Goal: Check status: Check status

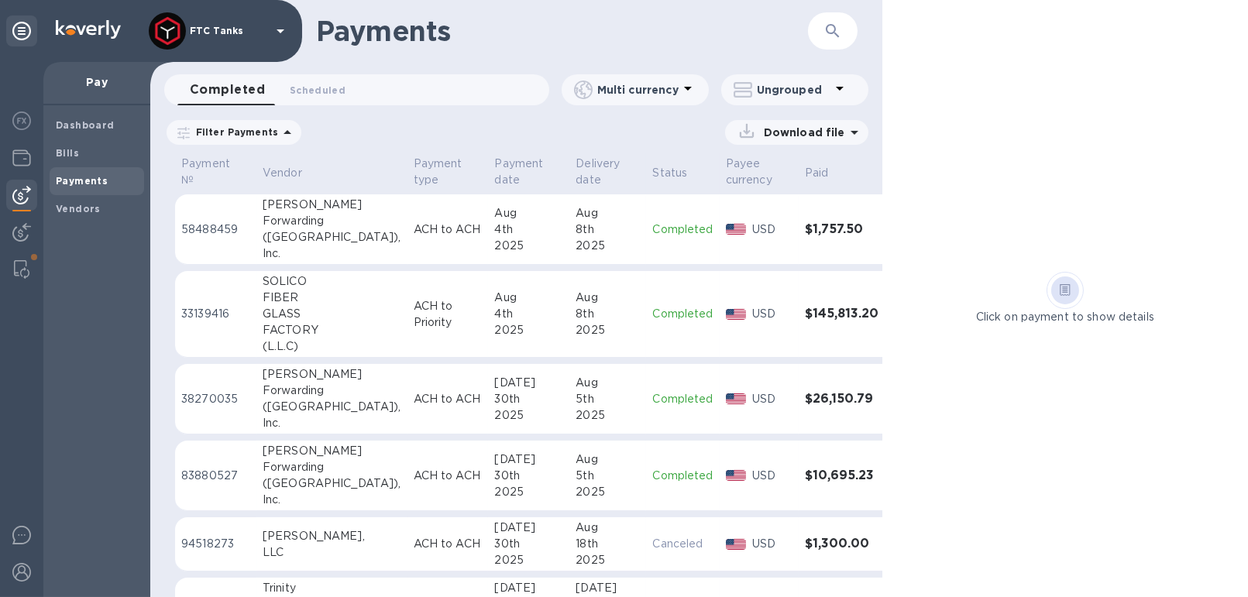
click at [280, 136] on icon at bounding box center [287, 132] width 19 height 19
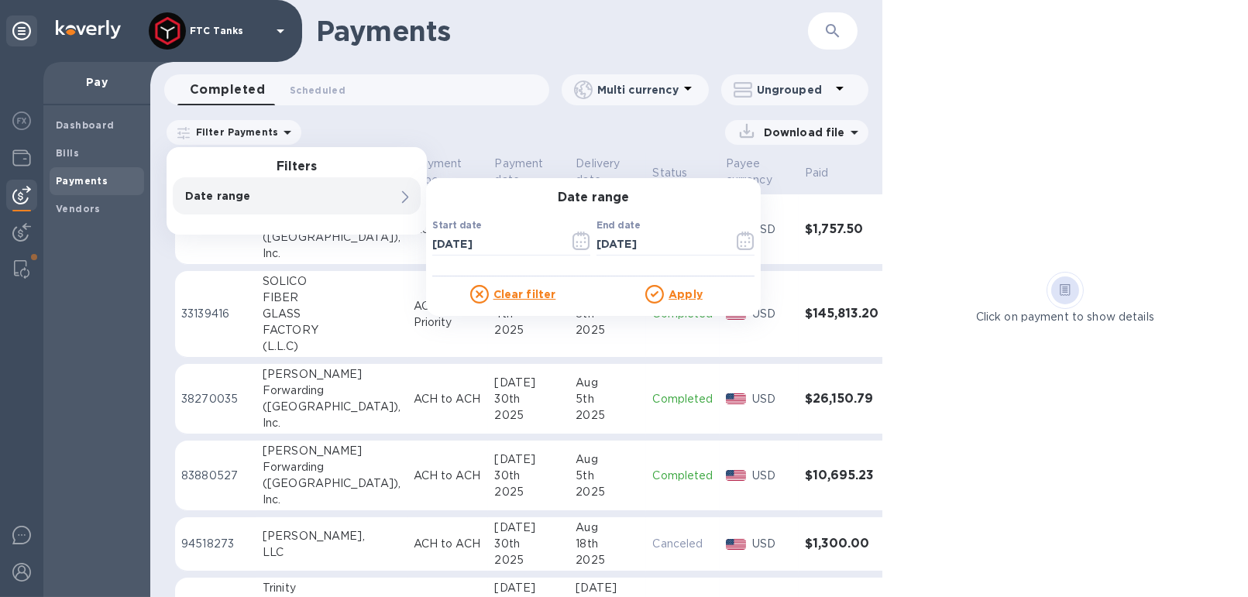
click at [246, 192] on p "Date range" at bounding box center [270, 195] width 170 height 15
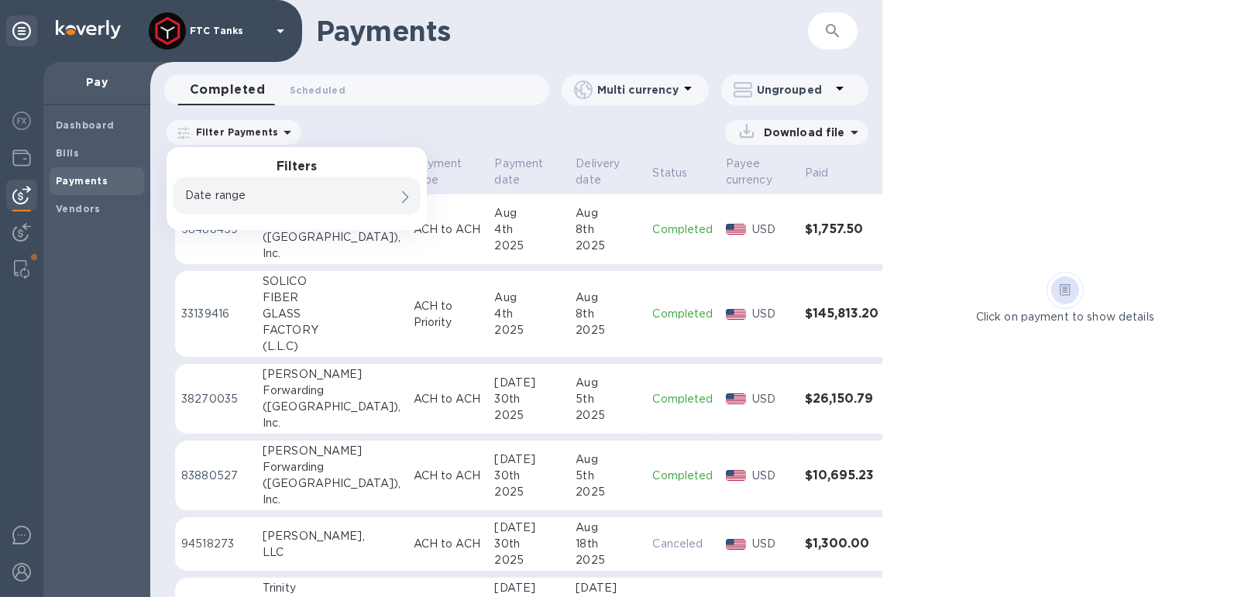
click at [246, 192] on p "Date range" at bounding box center [270, 195] width 170 height 16
click at [312, 157] on div "Filters Date range 0" at bounding box center [297, 191] width 260 height 88
click at [311, 91] on span "Scheduled 0" at bounding box center [318, 90] width 56 height 16
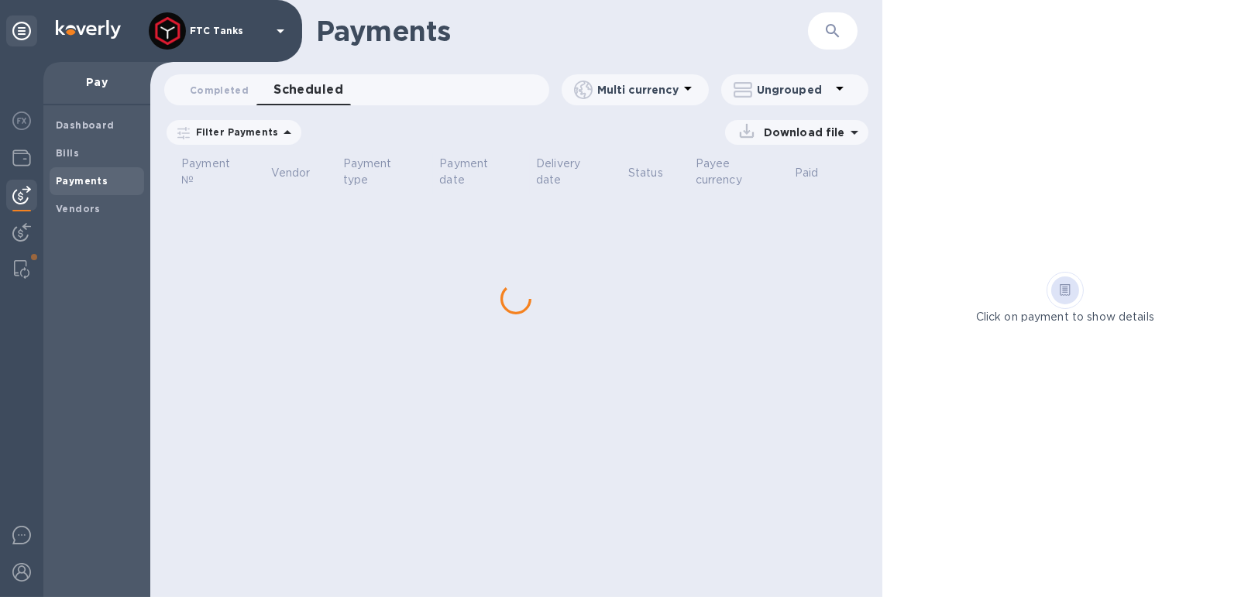
click at [0, 0] on icon at bounding box center [0, 0] width 0 height 0
click at [205, 91] on span "Completed 0" at bounding box center [219, 90] width 59 height 16
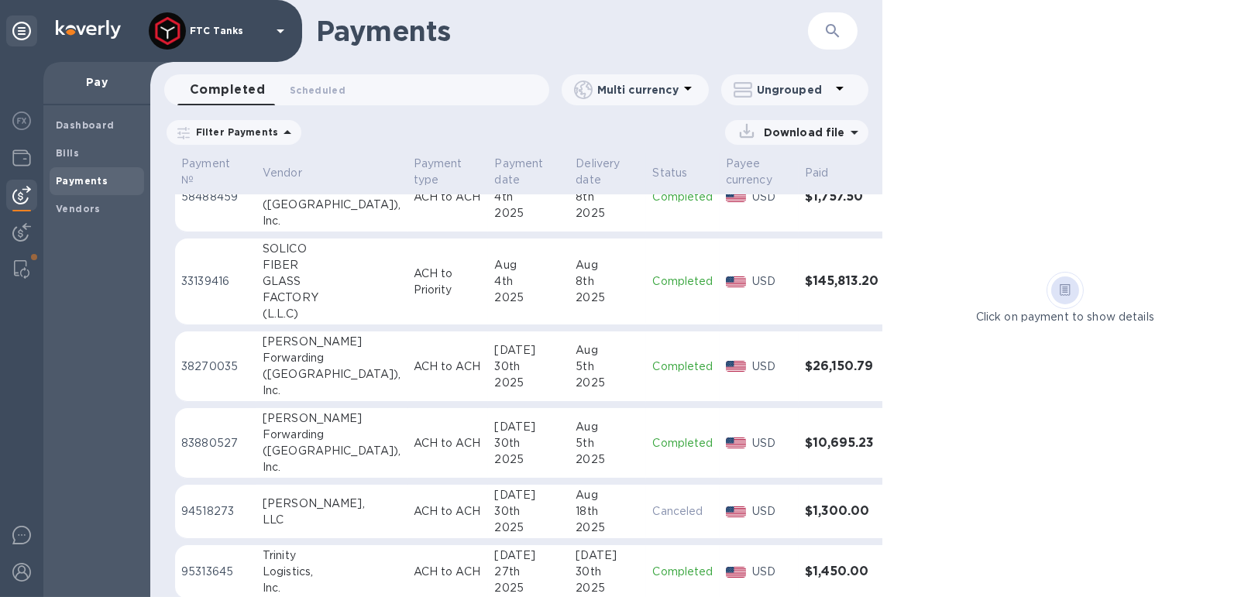
scroll to position [43, 0]
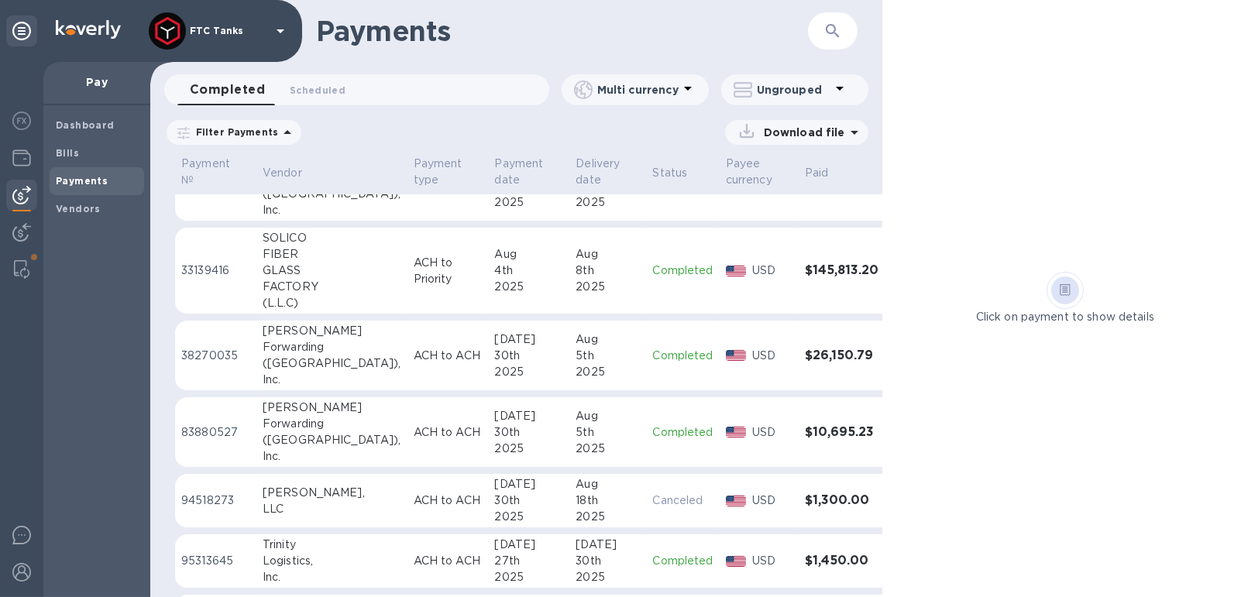
click at [805, 272] on h3 "$145,813.20" at bounding box center [843, 270] width 76 height 15
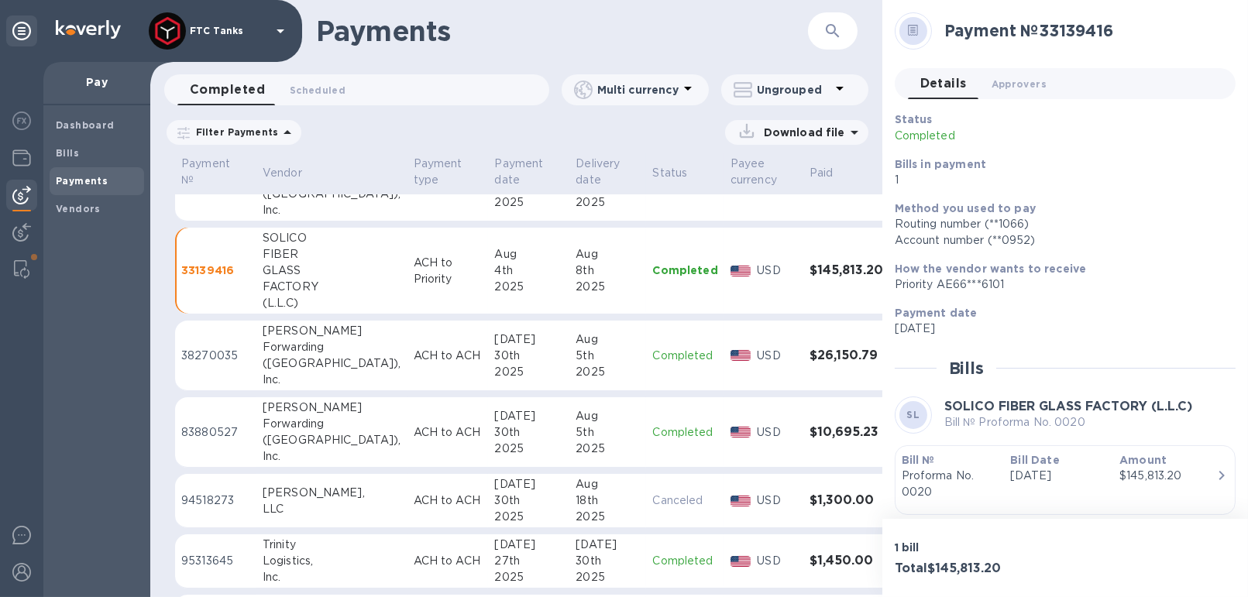
scroll to position [48, 0]
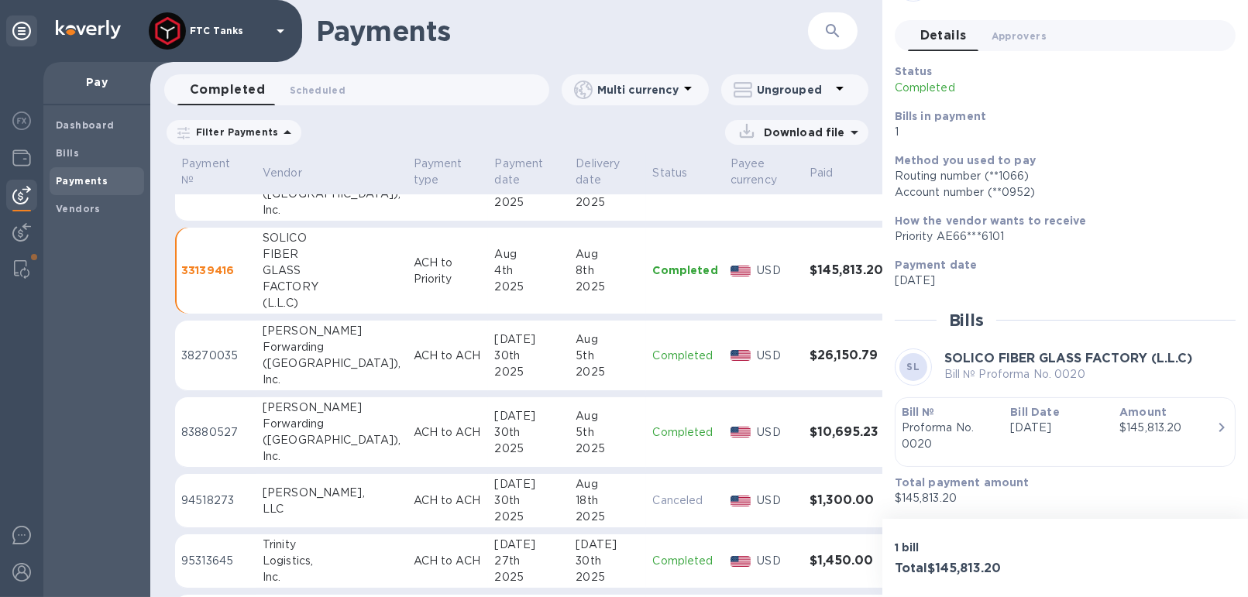
click at [999, 565] on h3 "Total $145,813.20" at bounding box center [977, 569] width 164 height 15
drag, startPoint x: 991, startPoint y: 569, endPoint x: 932, endPoint y: 573, distance: 59.1
click at [932, 573] on h3 "Total $145,813.20" at bounding box center [977, 569] width 164 height 15
copy h3 "$145,813.20"
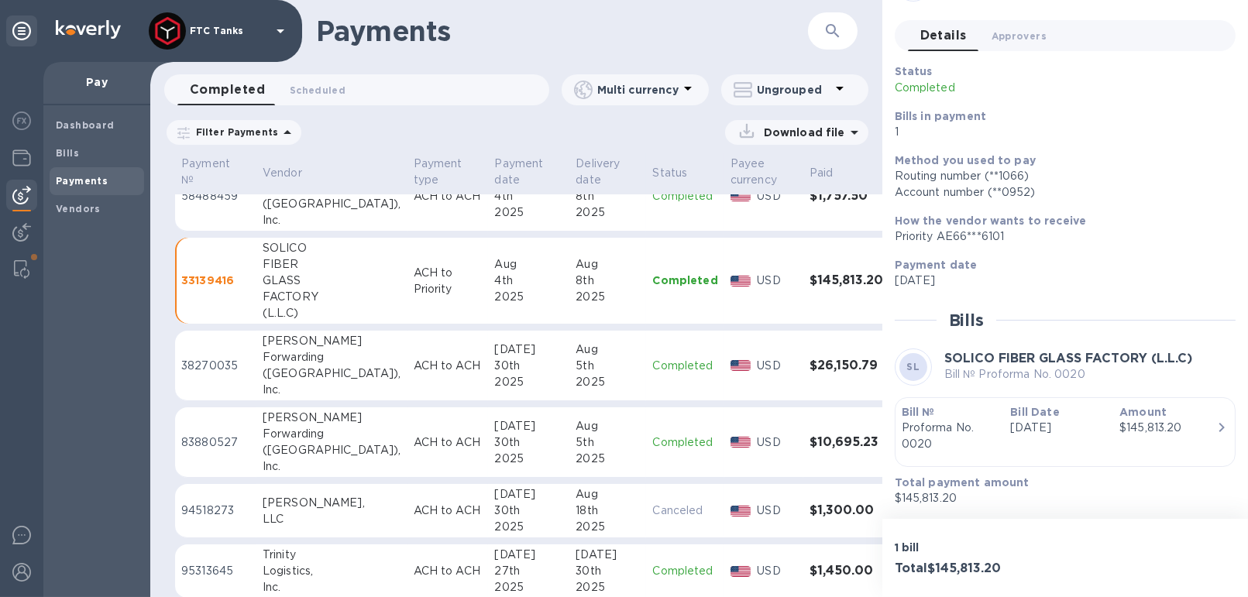
click at [414, 293] on p "ACH to Priority" at bounding box center [448, 281] width 69 height 33
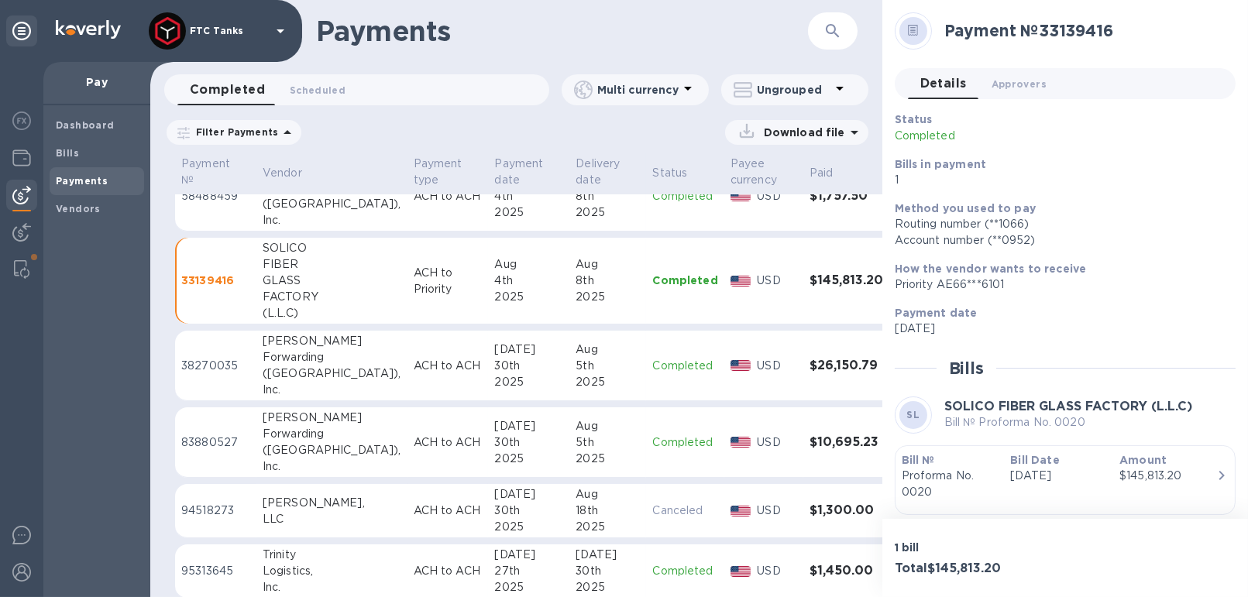
click at [1113, 29] on h2 "Payment № 33139416" at bounding box center [1083, 30] width 279 height 19
drag, startPoint x: 1112, startPoint y: 29, endPoint x: 945, endPoint y: 40, distance: 166.9
click at [945, 40] on h2 "Payment № 33139416" at bounding box center [1083, 30] width 279 height 19
copy h2 "Payment № 33139416"
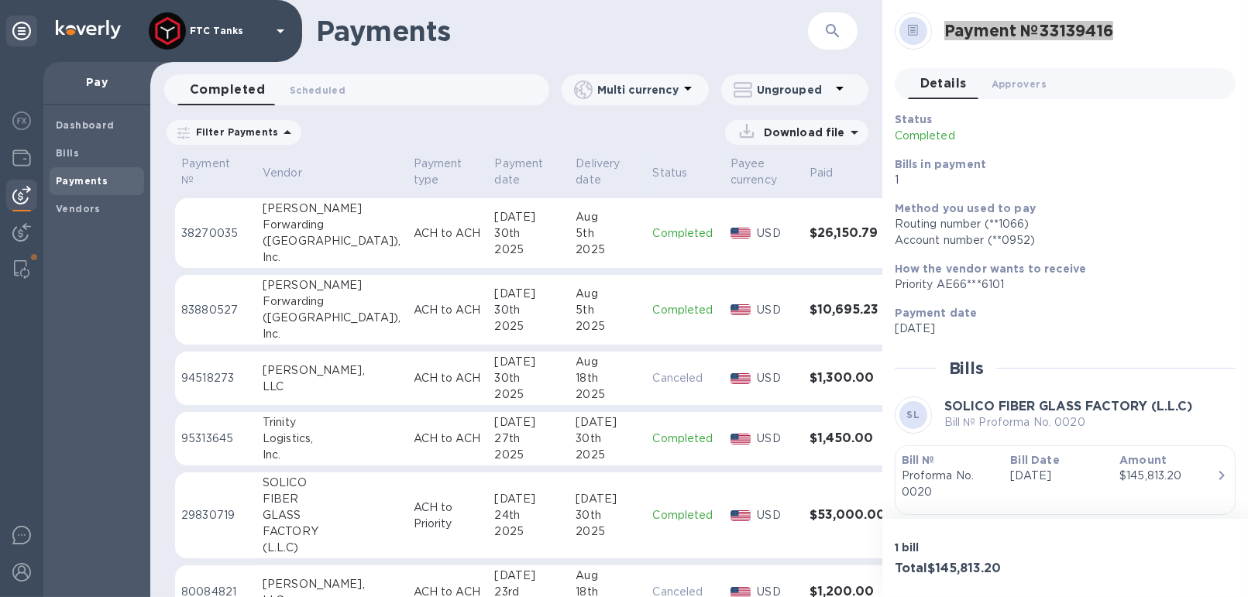
scroll to position [177, 0]
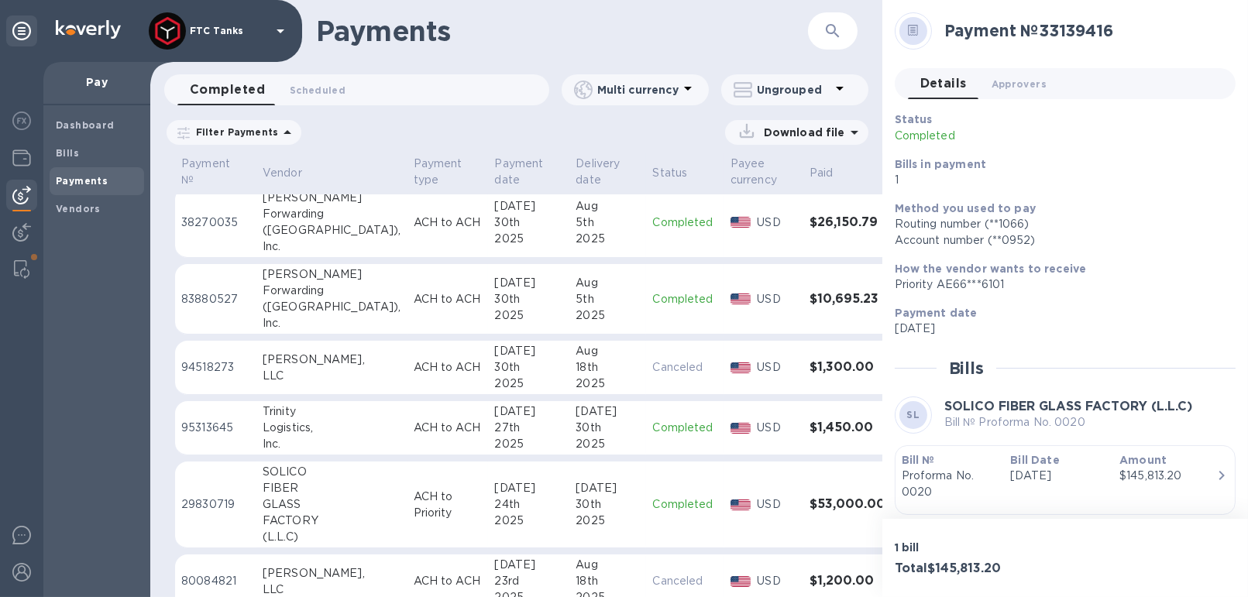
click at [494, 486] on div "[DATE]" at bounding box center [528, 488] width 69 height 16
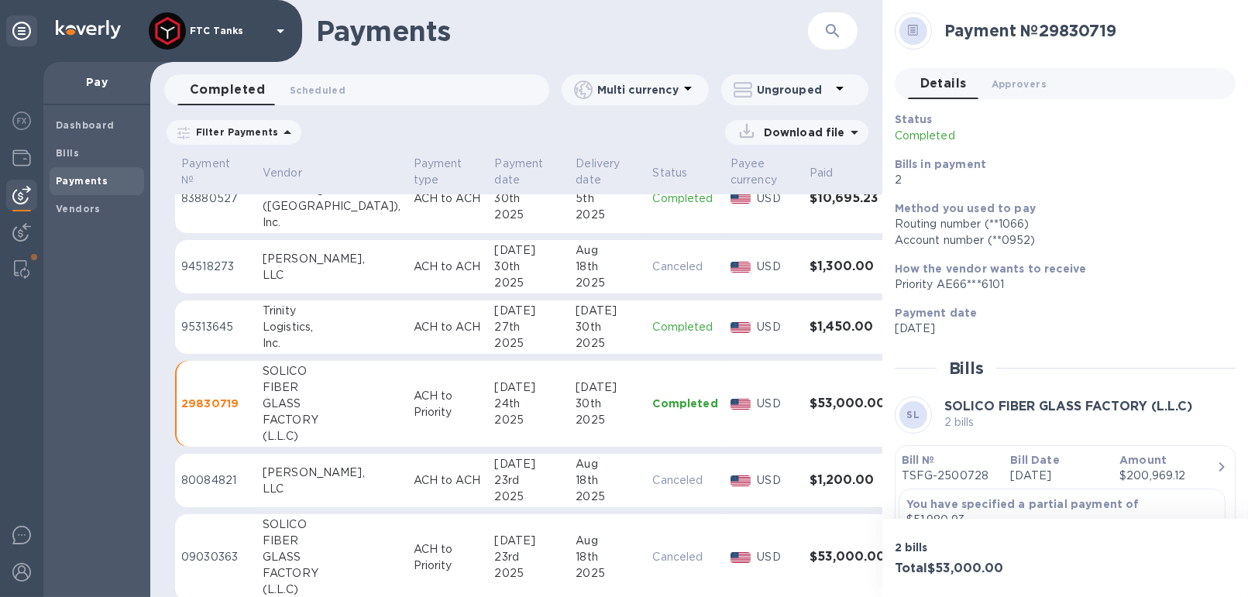
scroll to position [289, 0]
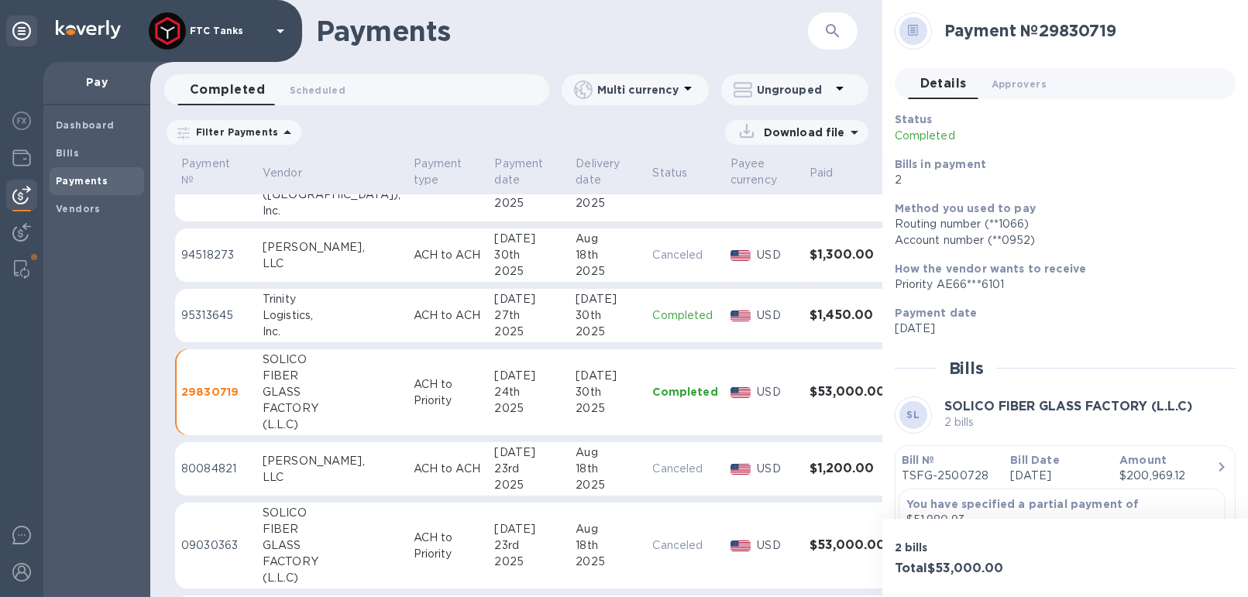
click at [1092, 42] on div "Payment № 29830719" at bounding box center [1083, 31] width 291 height 32
drag, startPoint x: 1124, startPoint y: 33, endPoint x: 945, endPoint y: 35, distance: 179.0
click at [945, 35] on h2 "Payment № 29830719" at bounding box center [1083, 30] width 279 height 19
copy h2 "Payment № 29830719"
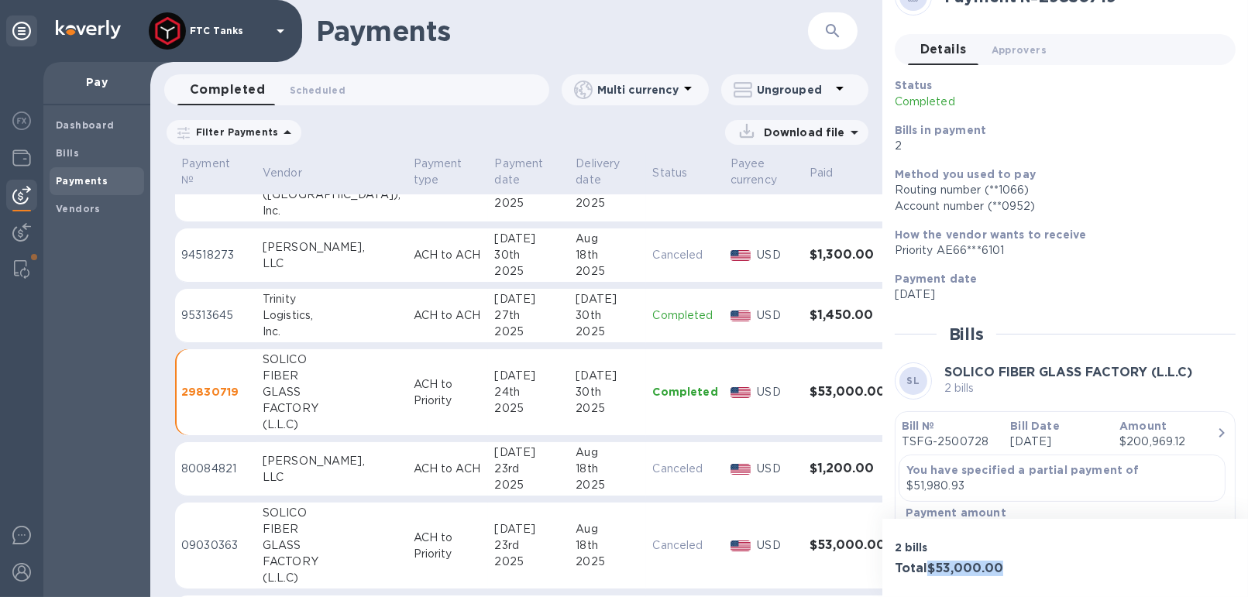
drag, startPoint x: 975, startPoint y: 571, endPoint x: 930, endPoint y: 573, distance: 45.0
click at [930, 573] on h3 "Total $53,000.00" at bounding box center [977, 569] width 164 height 15
copy h3 "$53,000.00"
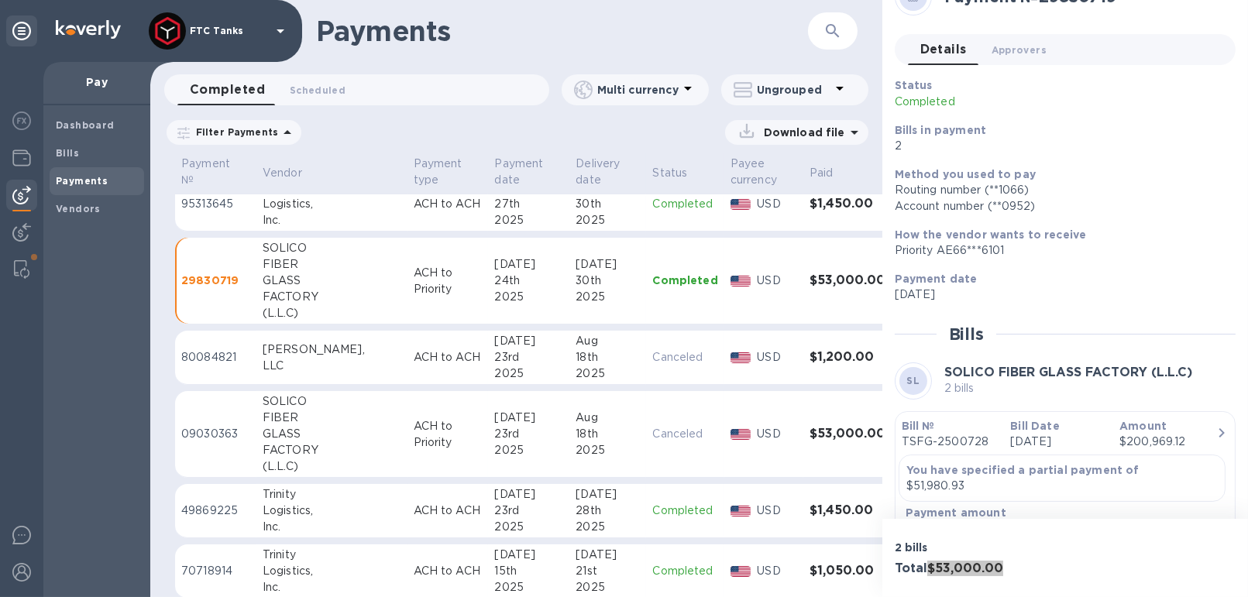
scroll to position [415, 0]
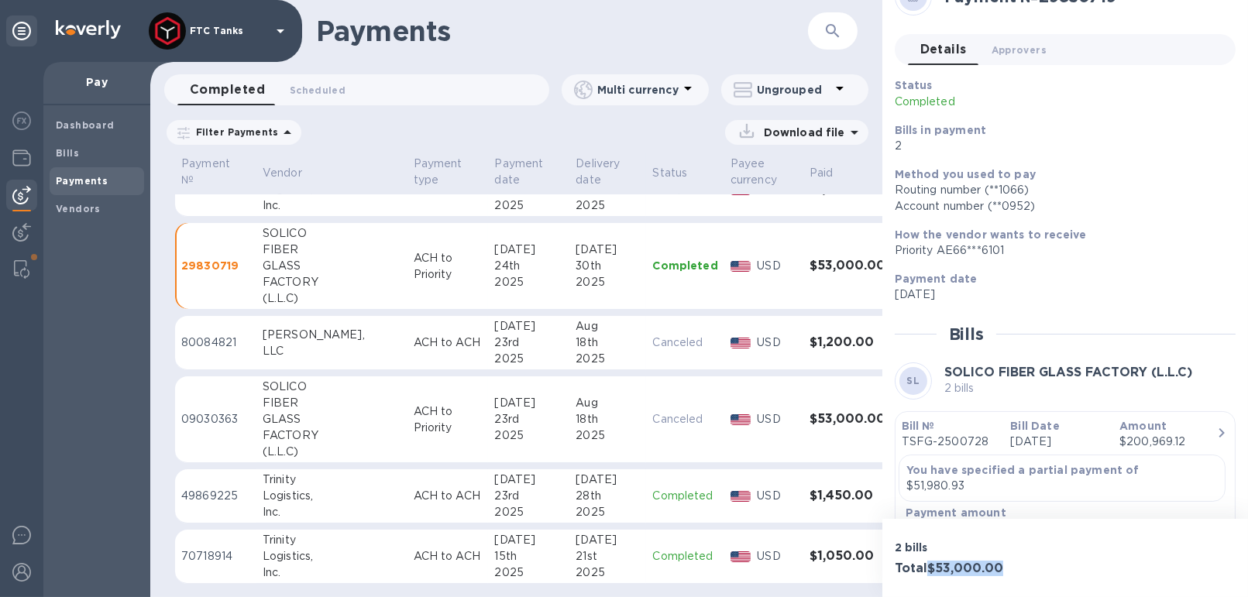
click at [0, 0] on icon at bounding box center [0, 0] width 0 height 0
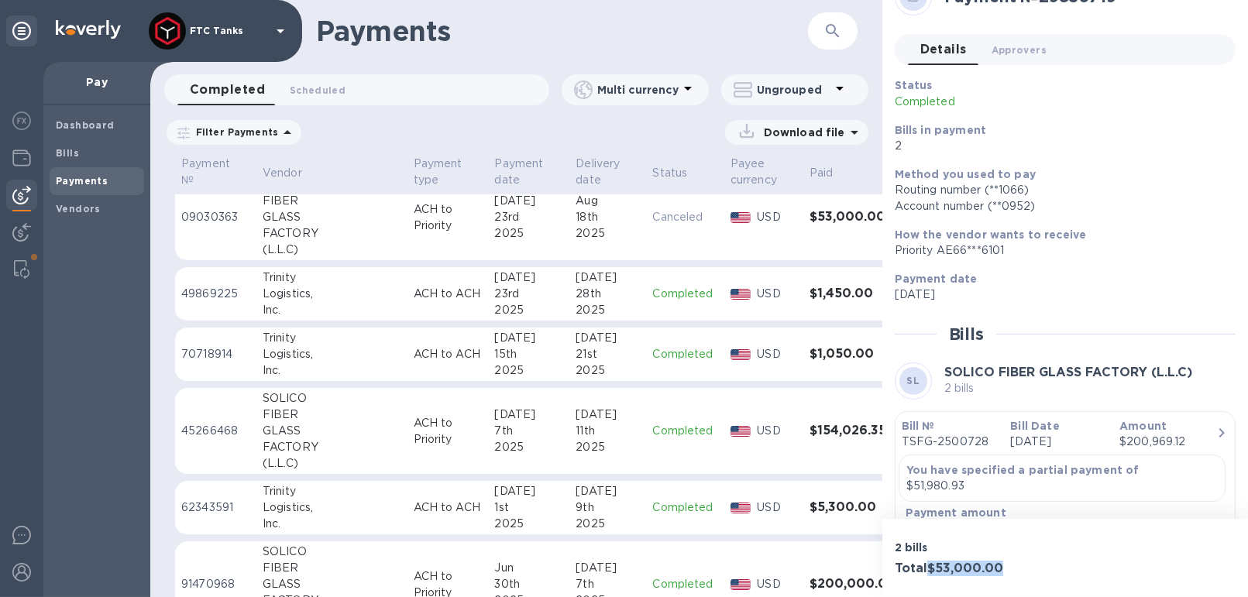
scroll to position [629, 0]
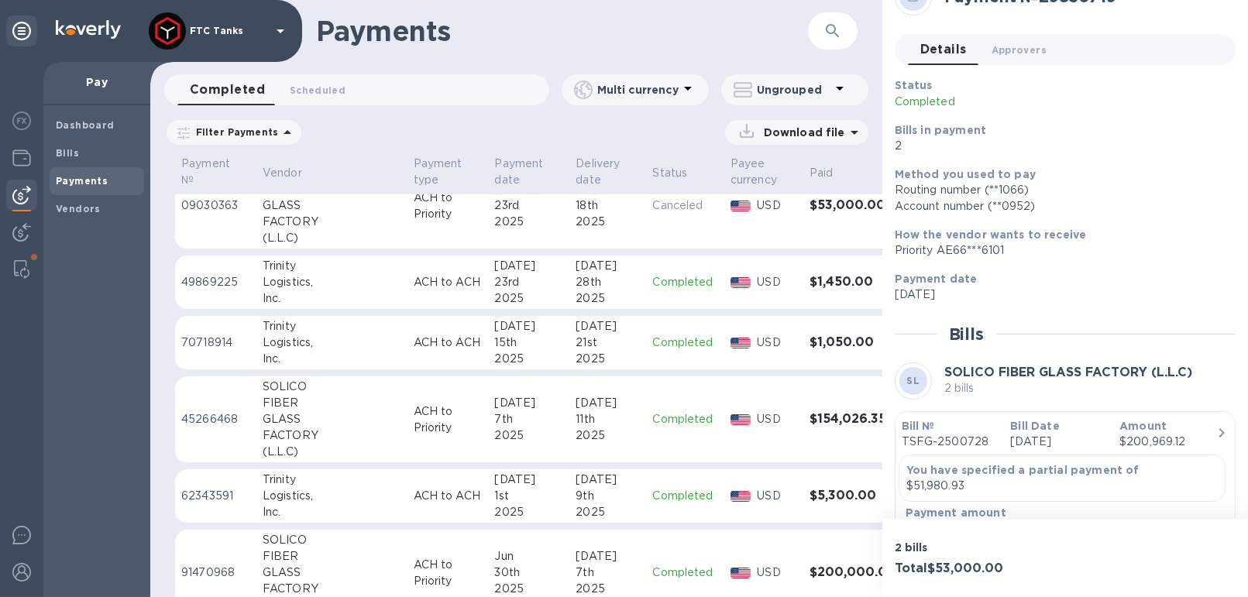
click at [414, 421] on p "ACH to Priority" at bounding box center [448, 420] width 69 height 33
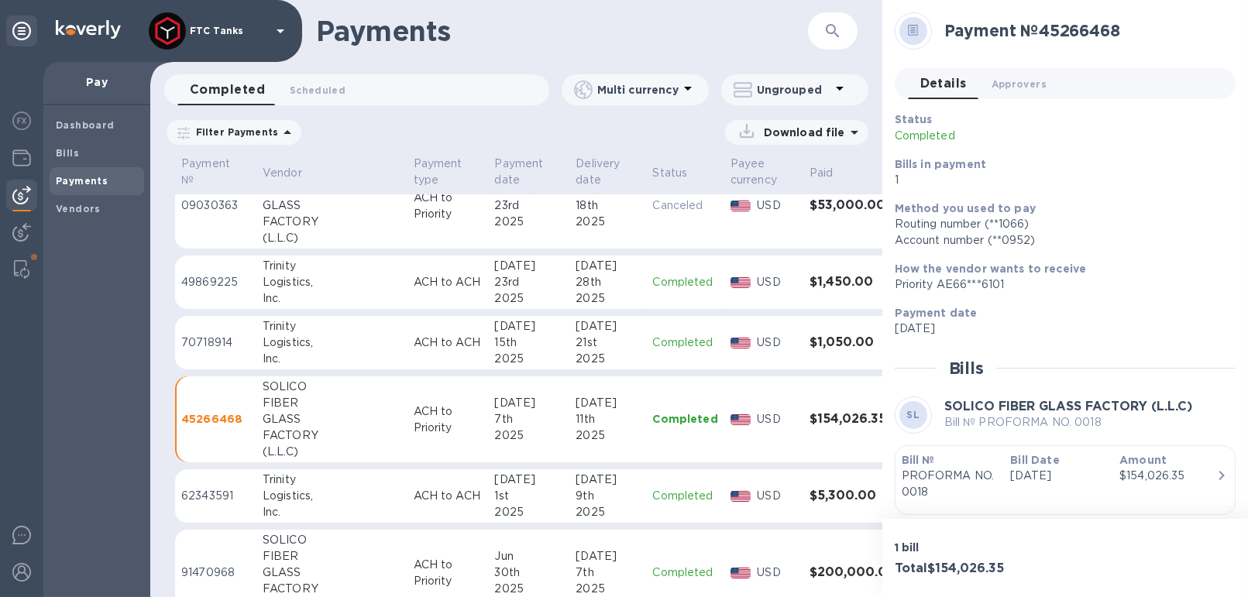
click at [1122, 28] on h2 "Payment № 45266468" at bounding box center [1083, 30] width 279 height 19
drag, startPoint x: 1127, startPoint y: 28, endPoint x: 945, endPoint y: 29, distance: 181.3
click at [945, 29] on h2 "Payment № 45266468" at bounding box center [1083, 30] width 279 height 19
copy h2 "Payment № 45266468"
drag, startPoint x: 982, startPoint y: 569, endPoint x: 928, endPoint y: 574, distance: 53.7
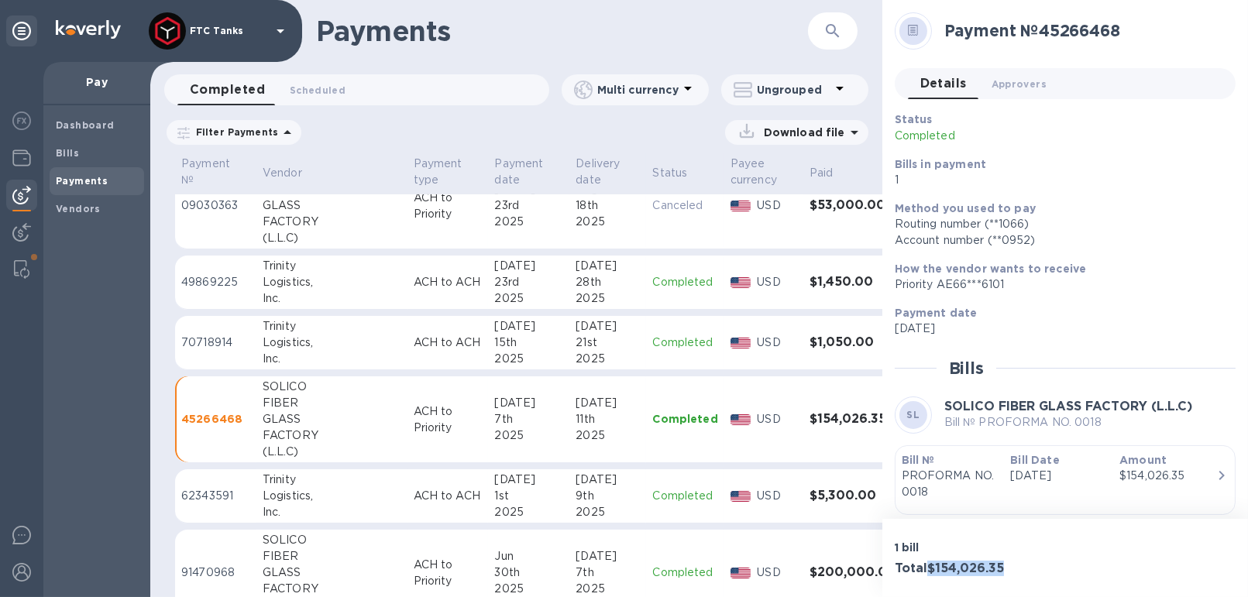
click at [928, 574] on h3 "Total $154,026.35" at bounding box center [977, 569] width 164 height 15
copy h3 "$154,026.35"
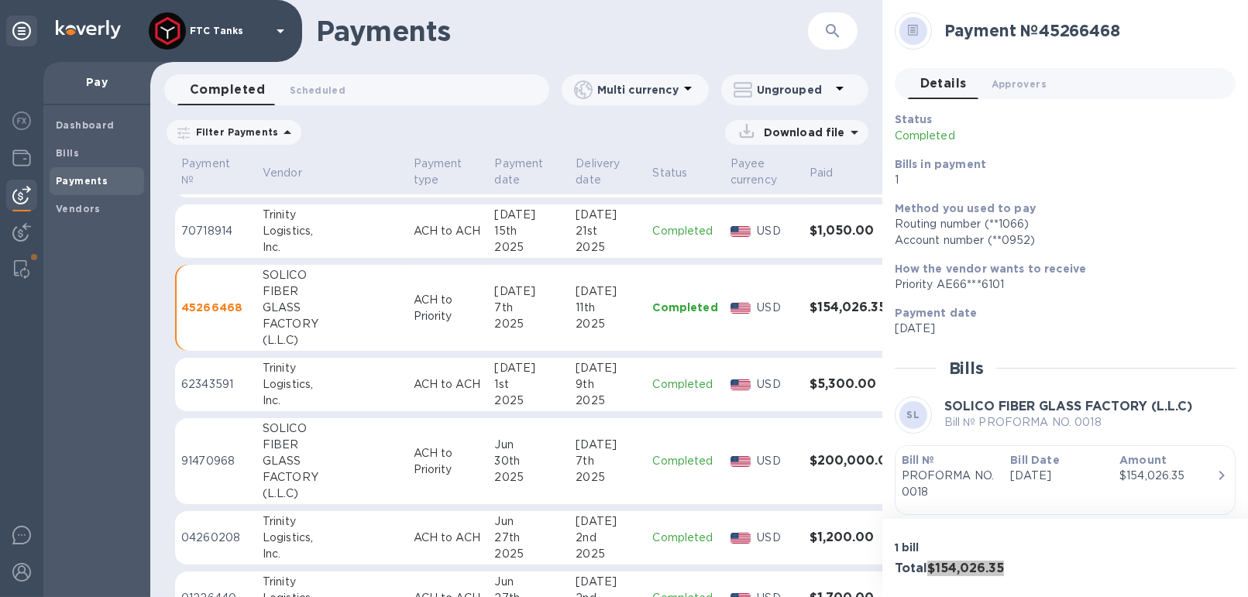
scroll to position [752, 0]
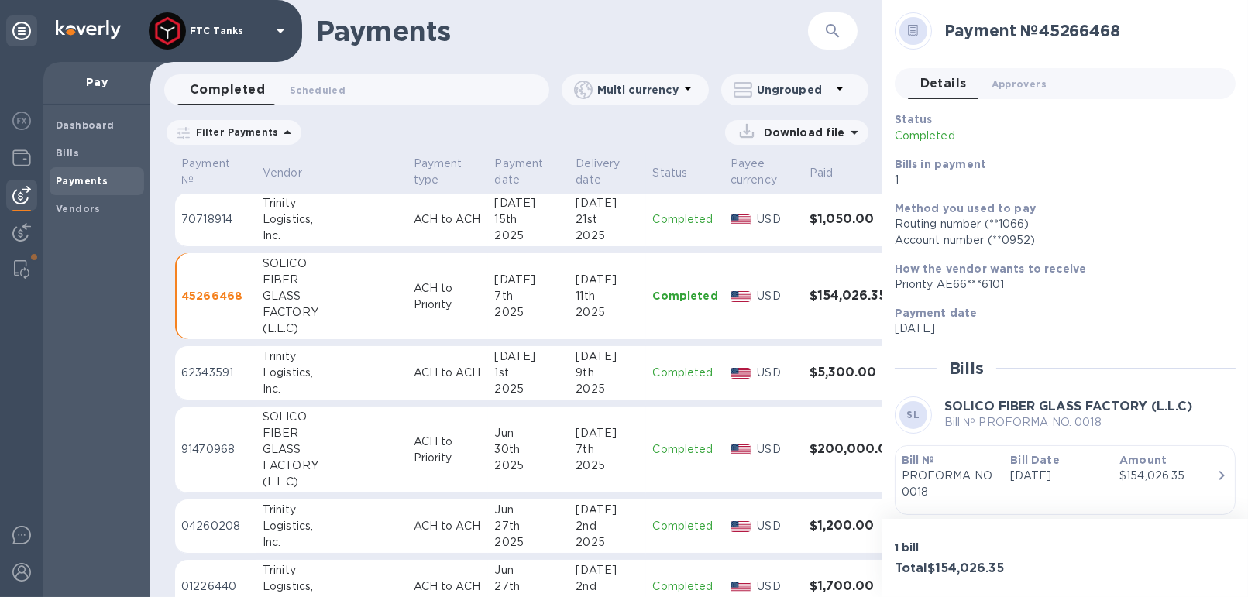
click at [414, 458] on p "ACH to Priority" at bounding box center [448, 450] width 69 height 33
click at [1084, 40] on h2 "Payment № 91470968" at bounding box center [1083, 30] width 279 height 19
click at [1129, 32] on h2 "Payment № 91470968" at bounding box center [1083, 30] width 279 height 19
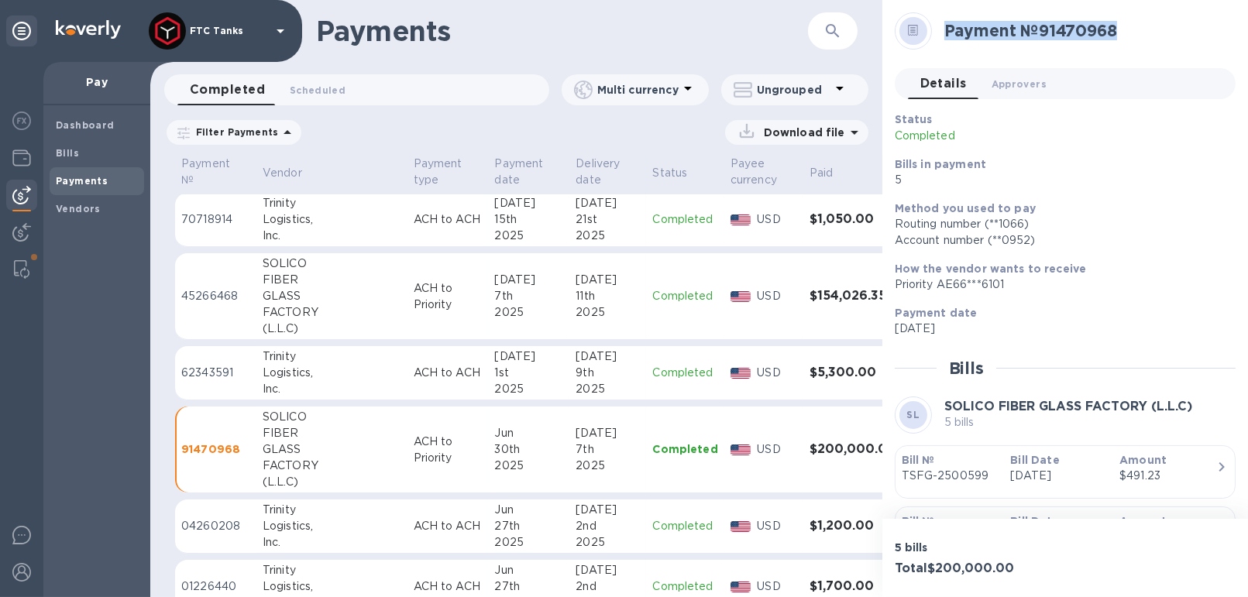
drag, startPoint x: 1059, startPoint y: 32, endPoint x: 949, endPoint y: 35, distance: 110.1
click at [949, 35] on h2 "Payment № 91470968" at bounding box center [1083, 30] width 279 height 19
copy h2 "Payment № 91470968"
drag, startPoint x: 1016, startPoint y: 569, endPoint x: 935, endPoint y: 570, distance: 80.6
click at [932, 570] on h3 "Total $200,000.00" at bounding box center [977, 569] width 164 height 15
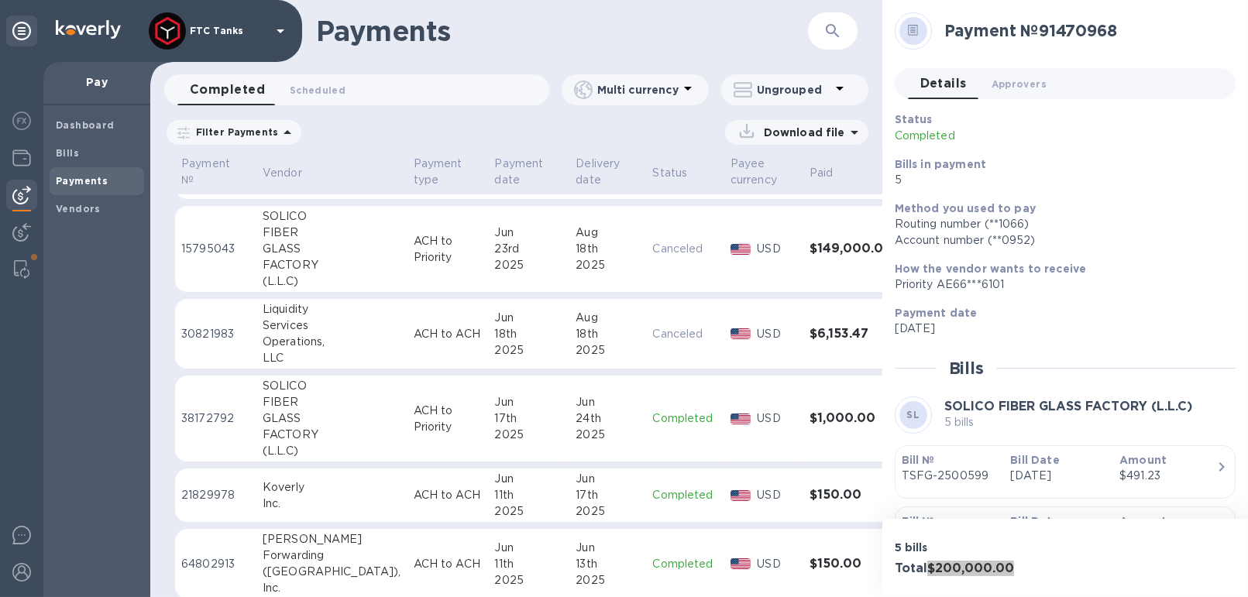
scroll to position [1359, 0]
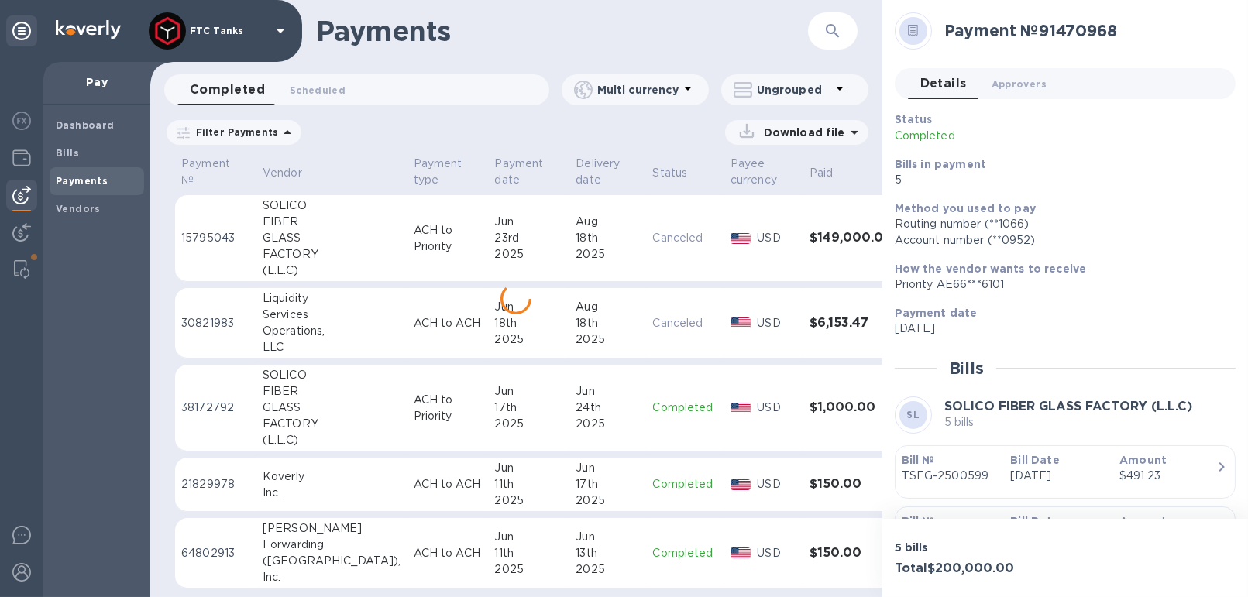
click at [494, 423] on div "2025" at bounding box center [528, 424] width 69 height 16
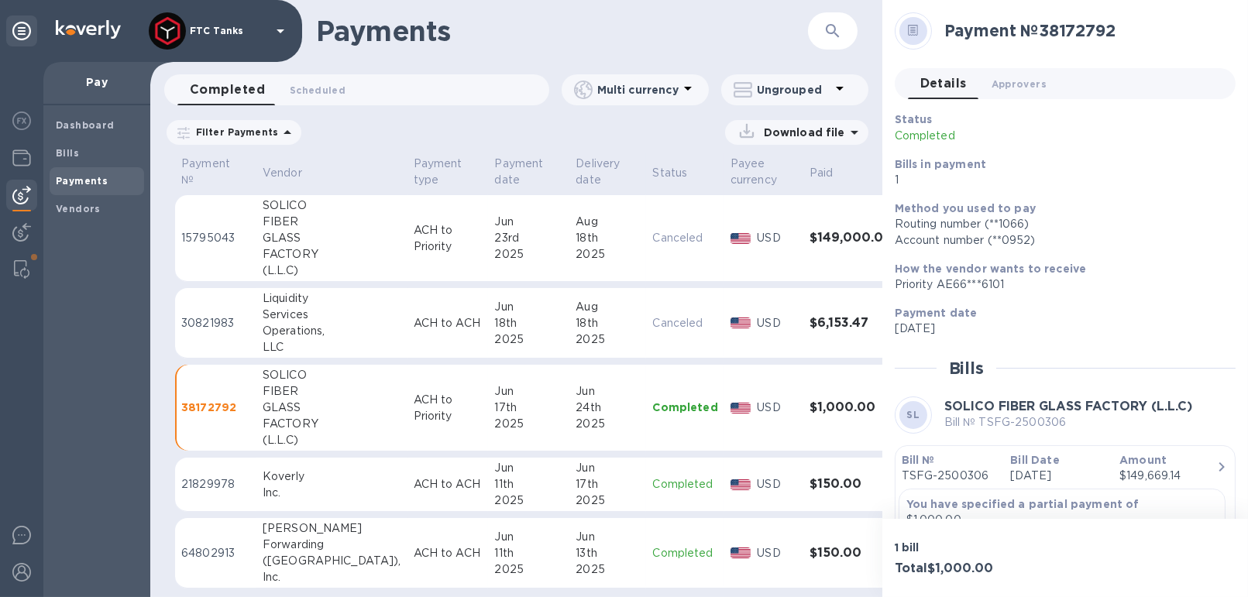
drag, startPoint x: 1100, startPoint y: 52, endPoint x: 1106, endPoint y: 44, distance: 9.5
click at [1100, 51] on div "Payment № 38172792" at bounding box center [1059, 31] width 341 height 50
drag, startPoint x: 1121, startPoint y: 34, endPoint x: 946, endPoint y: 36, distance: 175.1
click at [946, 36] on h2 "Payment № 38172792" at bounding box center [1083, 30] width 279 height 19
copy h2 "Payment № 38172792"
